Goal: Find specific page/section: Find specific page/section

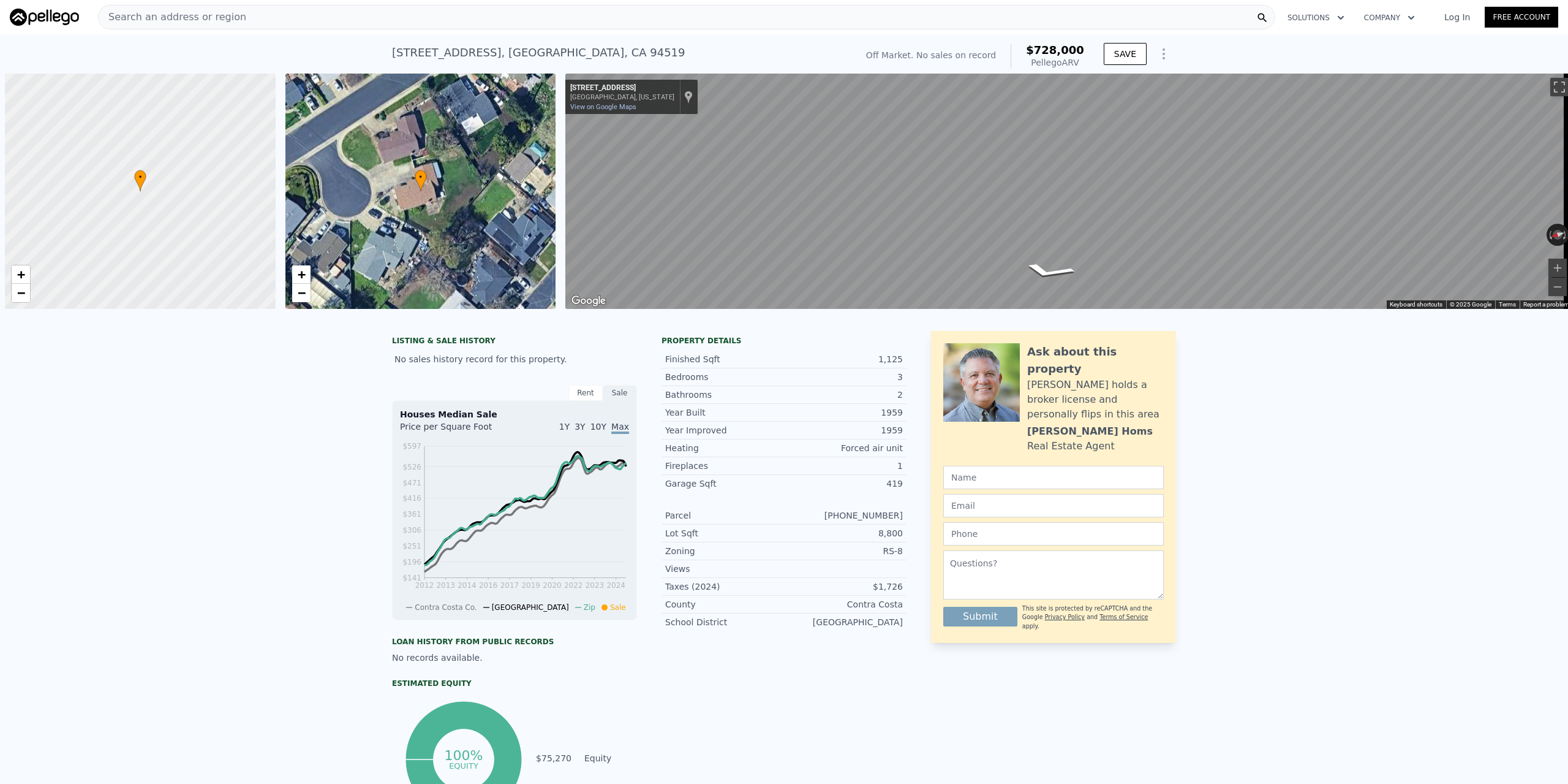
click at [500, 13] on div "Search an address or region" at bounding box center [686, 16] width 1177 height 24
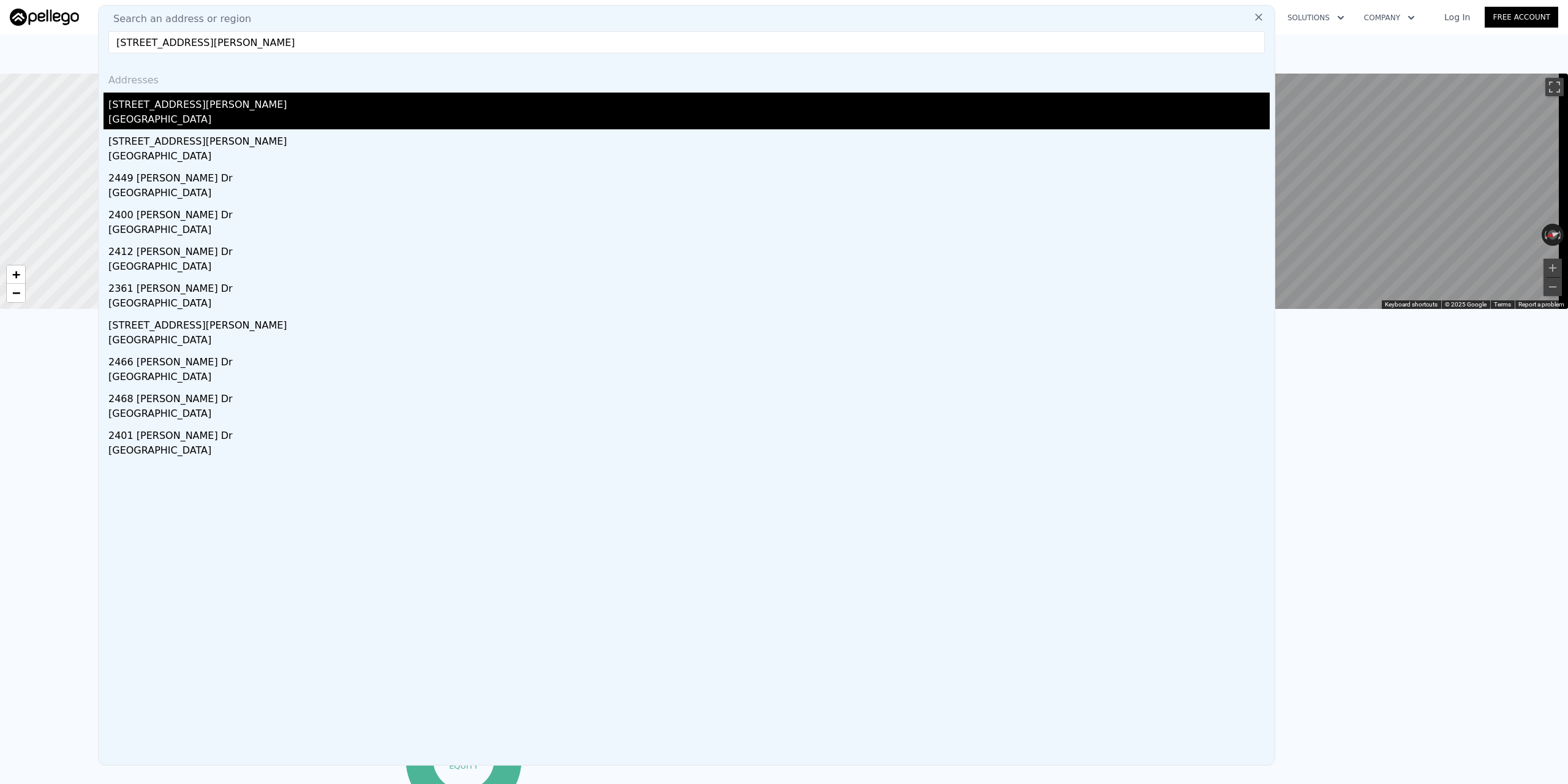
type input "[STREET_ADDRESS][PERSON_NAME]"
click at [161, 103] on div "[STREET_ADDRESS][PERSON_NAME]" at bounding box center [689, 103] width 1161 height 20
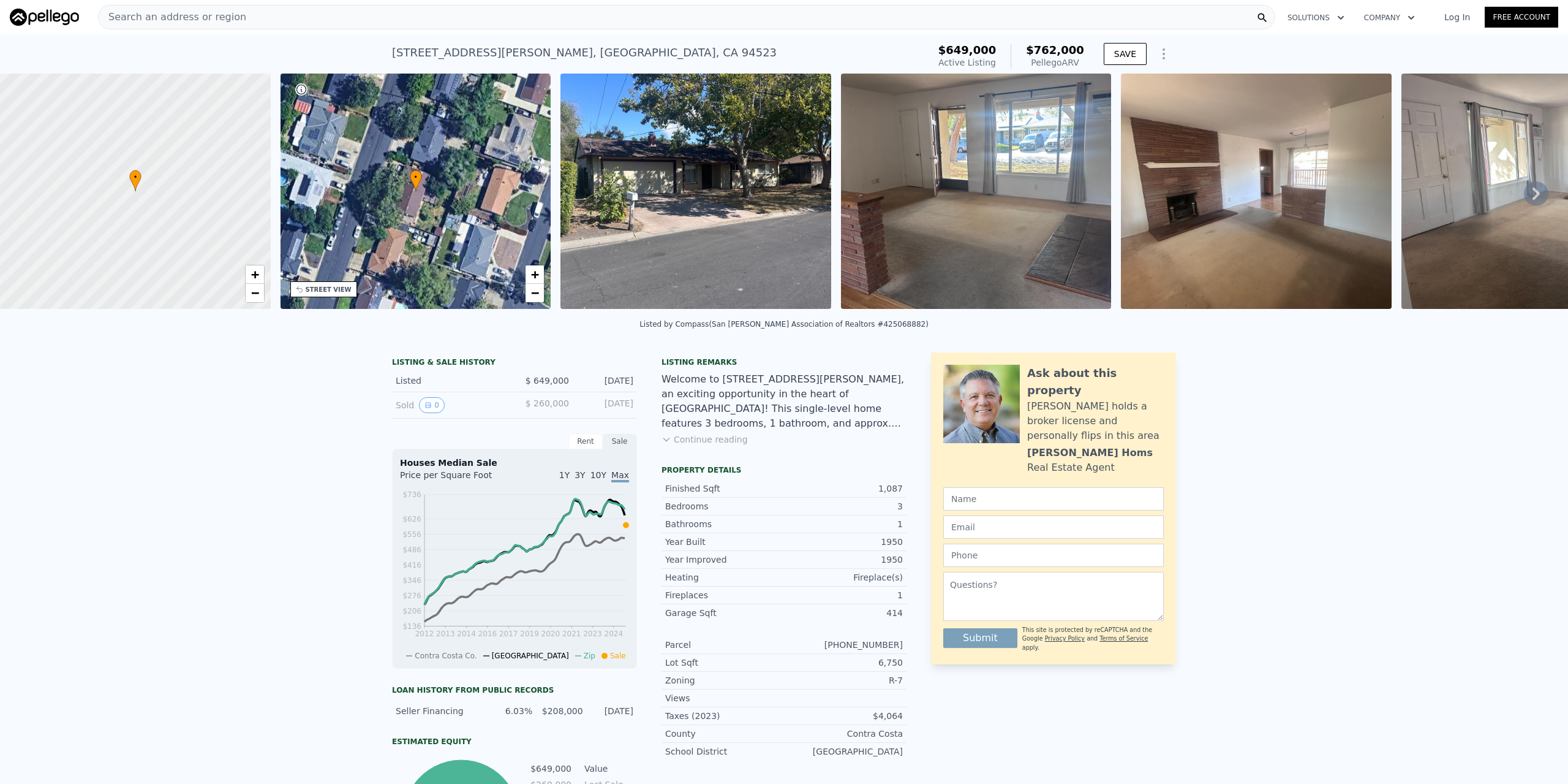
click at [646, 244] on img at bounding box center [695, 191] width 270 height 235
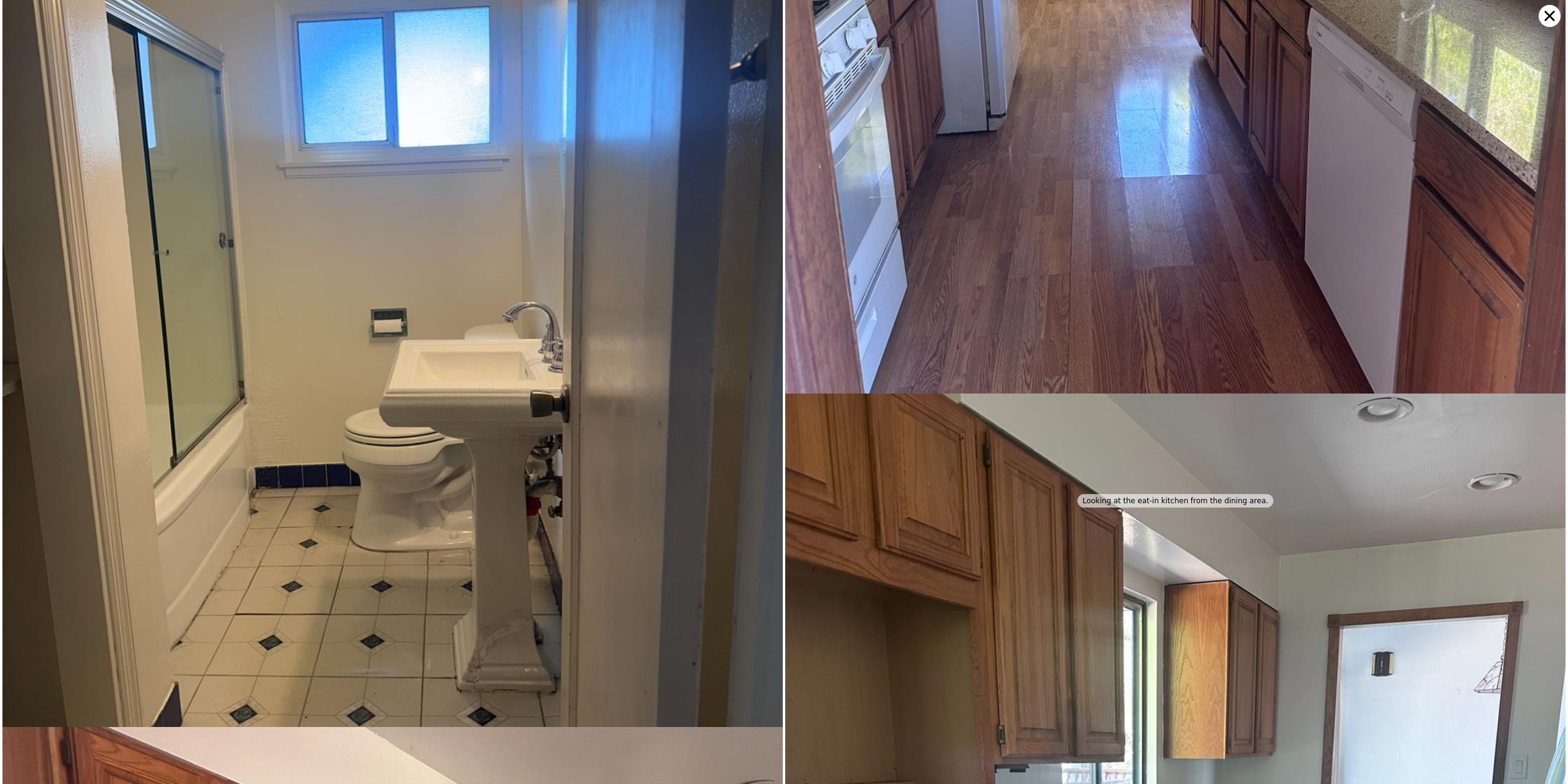
scroll to position [1843, 0]
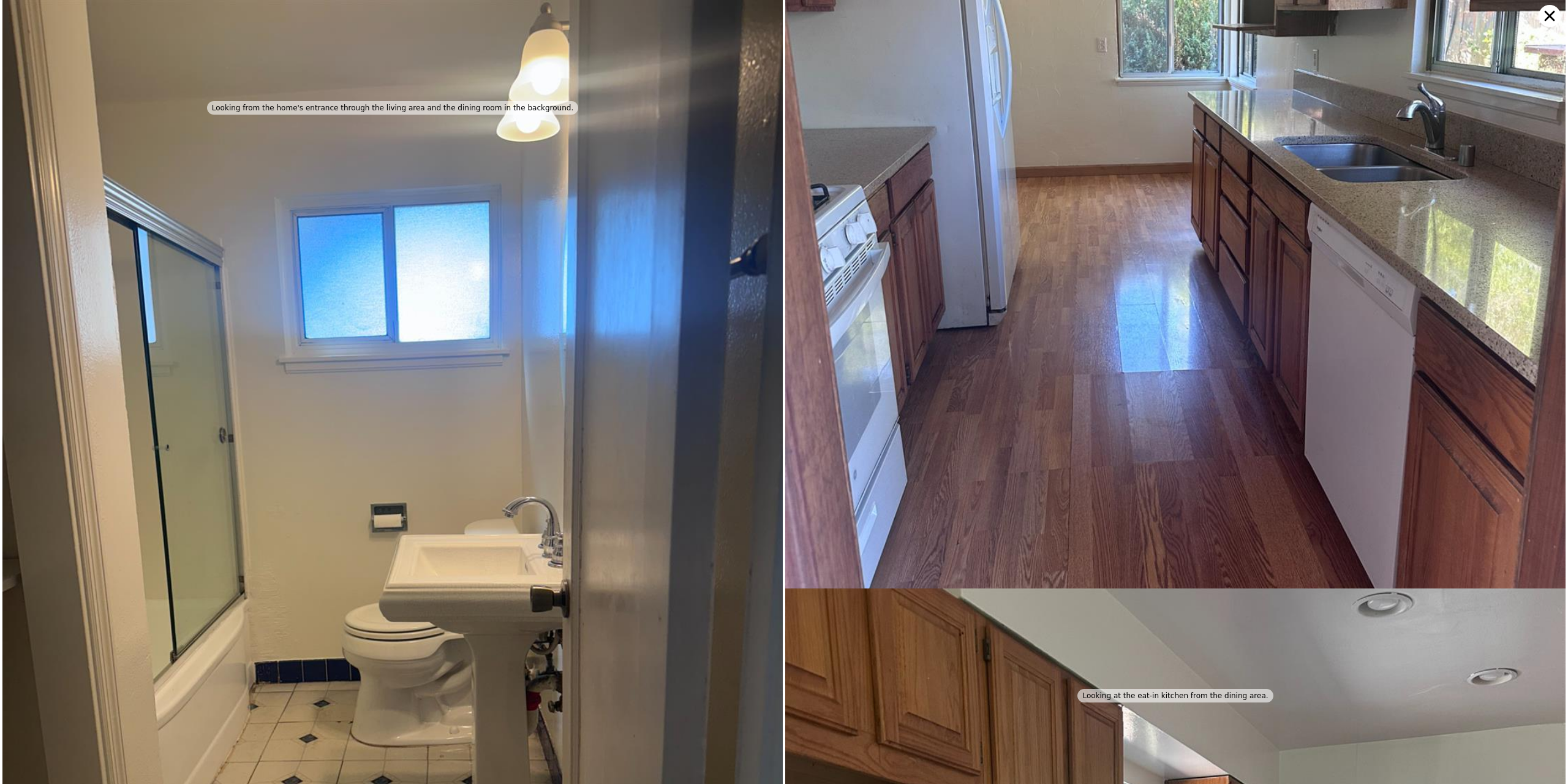
click at [1548, 7] on icon at bounding box center [1550, 16] width 22 height 22
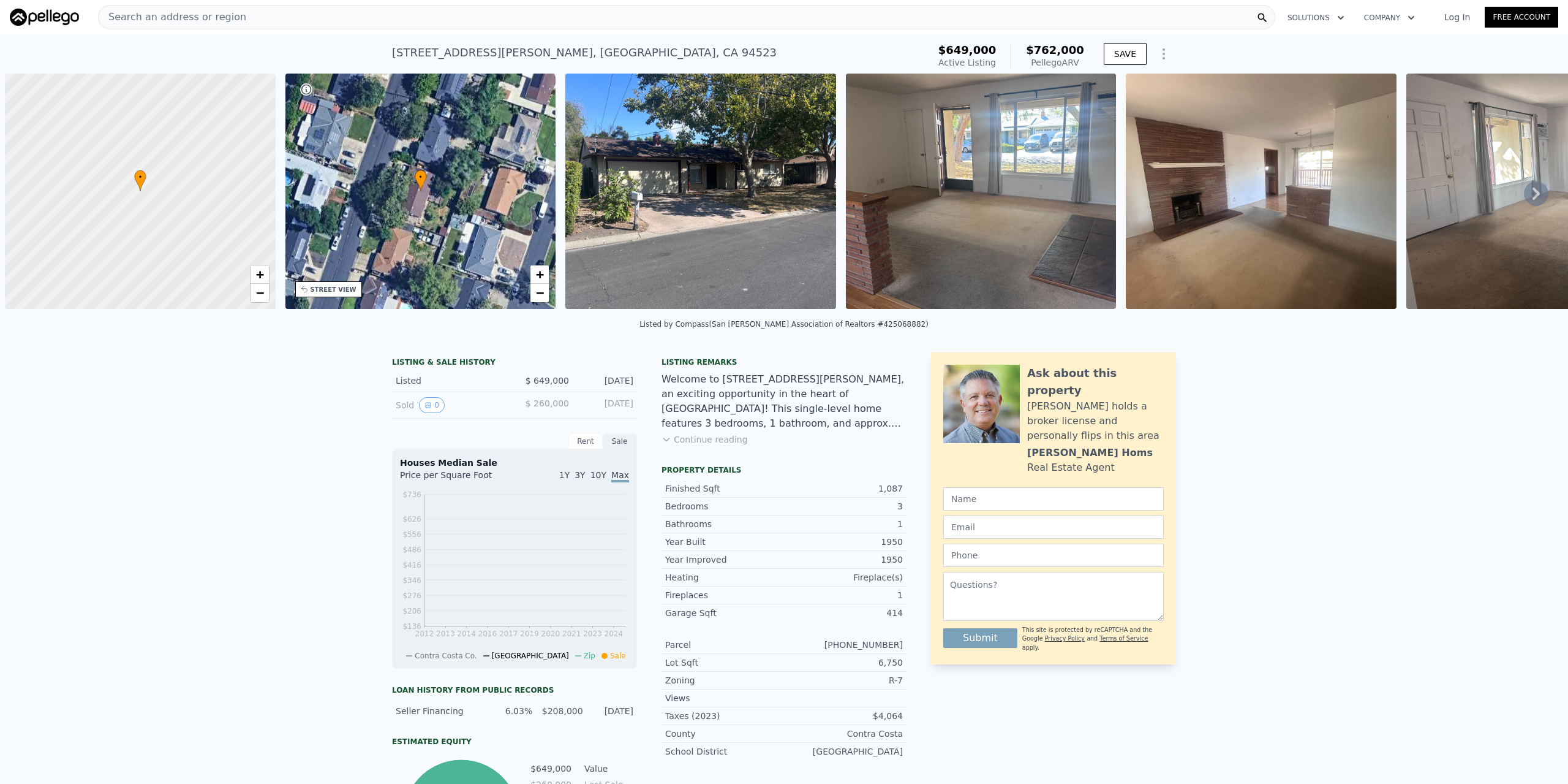
scroll to position [0, 5]
